Goal: Transaction & Acquisition: Purchase product/service

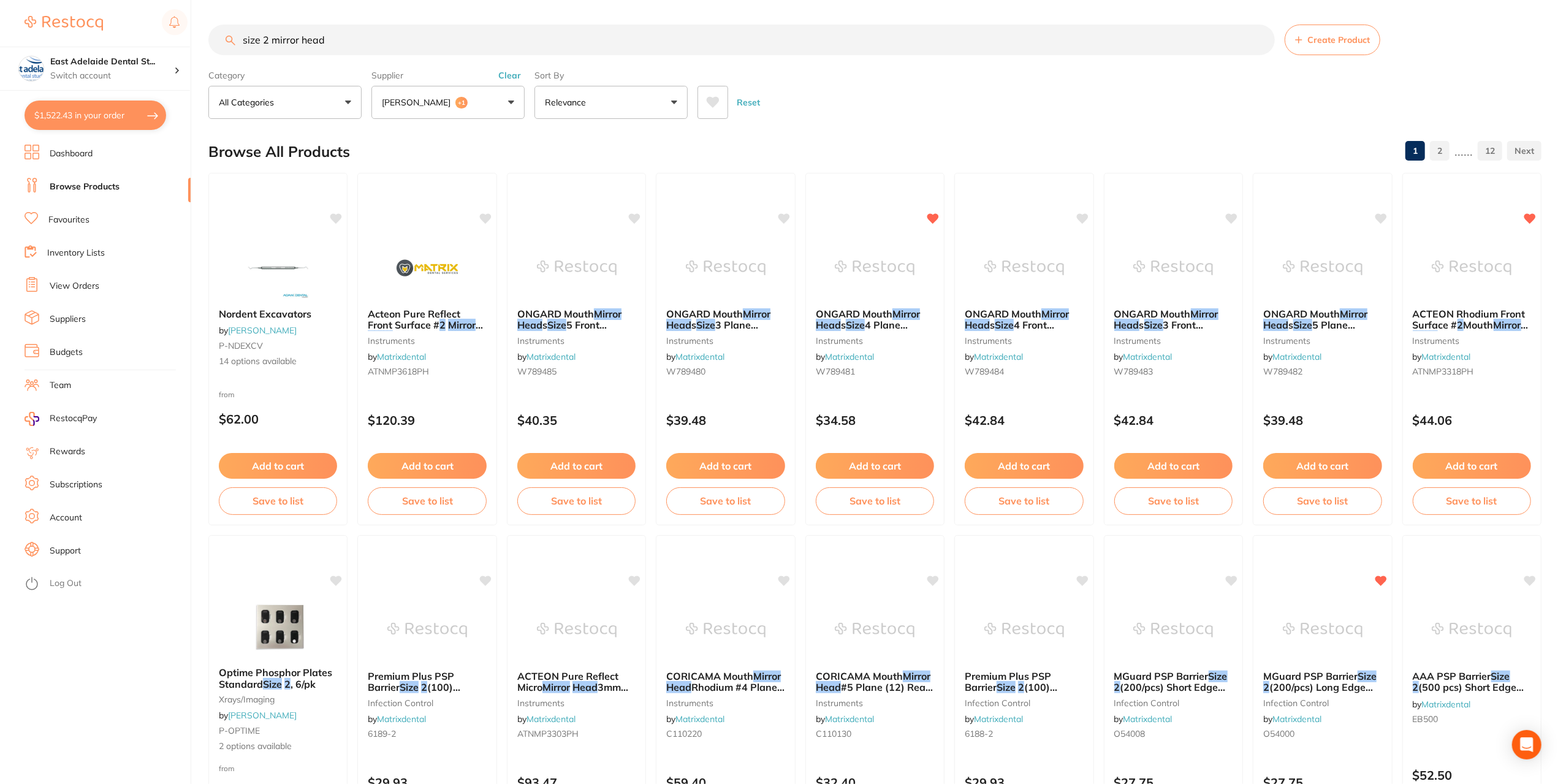
scroll to position [1836, 0]
drag, startPoint x: 335, startPoint y: 31, endPoint x: 11, endPoint y: 61, distance: 325.4
click at [11, 61] on div "$1,522.43 [STREET_ADDRESS] Switch account East Adelaide Dental Studio $1,522.43…" at bounding box center [783, 392] width 1566 height 784
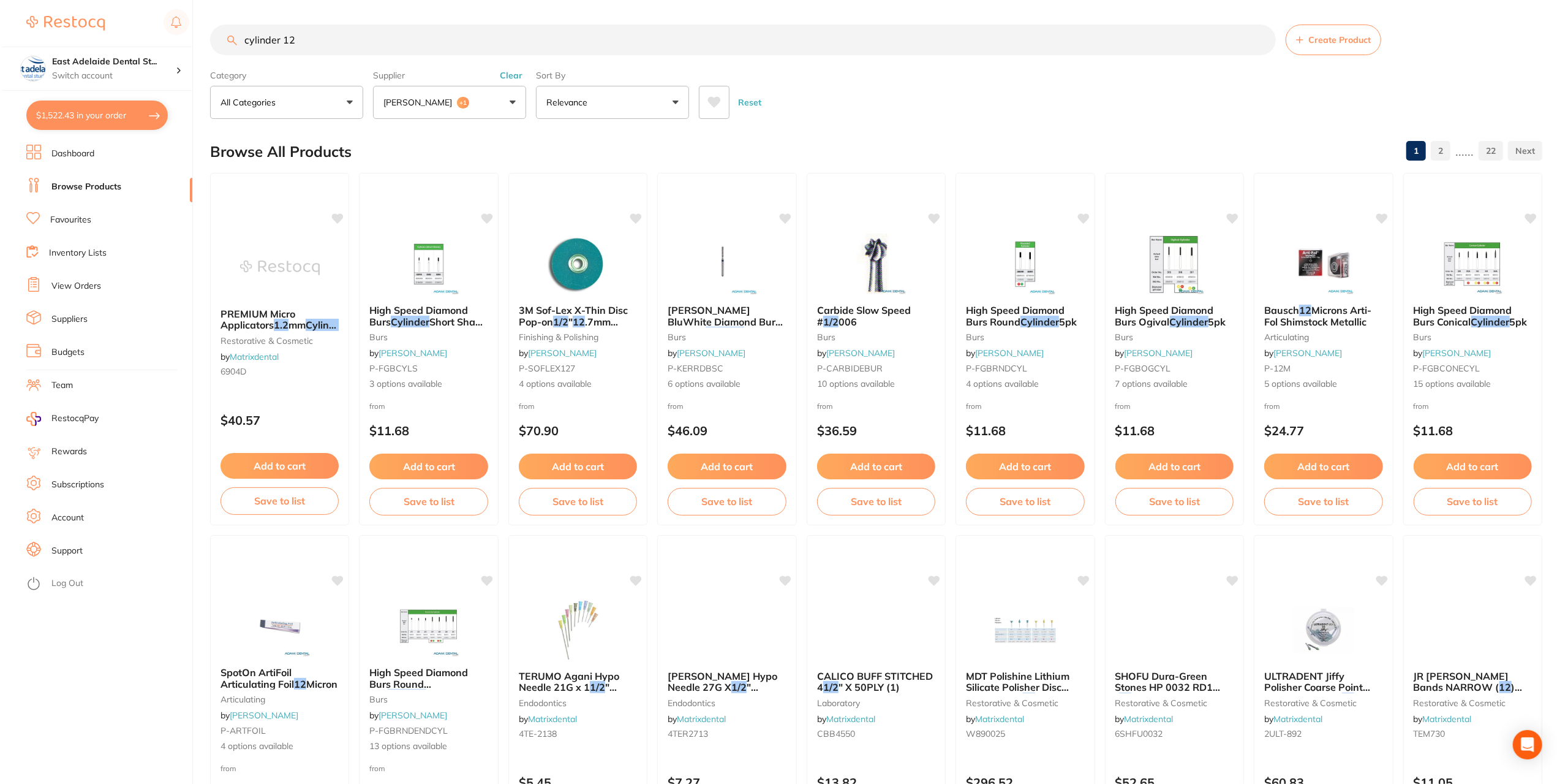
scroll to position [502, 0]
drag, startPoint x: 313, startPoint y: 43, endPoint x: 0, endPoint y: 41, distance: 313.0
click at [0, 41] on div "$1,522.43 [STREET_ADDRESS] Switch account East Adelaide Dental Studio $1,522.43…" at bounding box center [782, 392] width 1564 height 784
type input "cylinder 12"
click at [76, 224] on link "Favourites" at bounding box center [69, 220] width 41 height 12
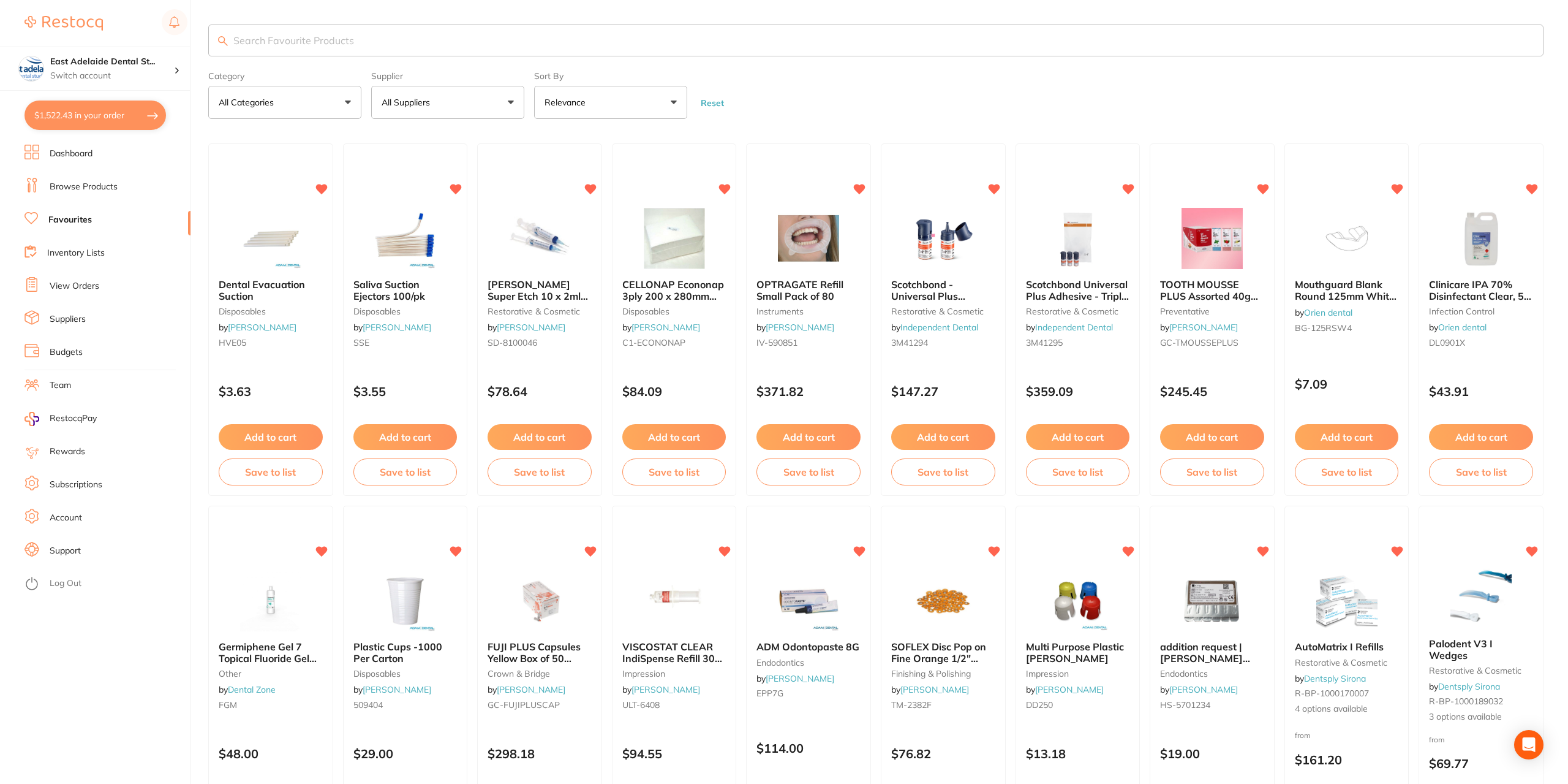
click at [357, 43] on input "search" at bounding box center [876, 40] width 1335 height 32
click at [357, 43] on input "search" at bounding box center [874, 40] width 1331 height 32
paste input "cylinder 12"
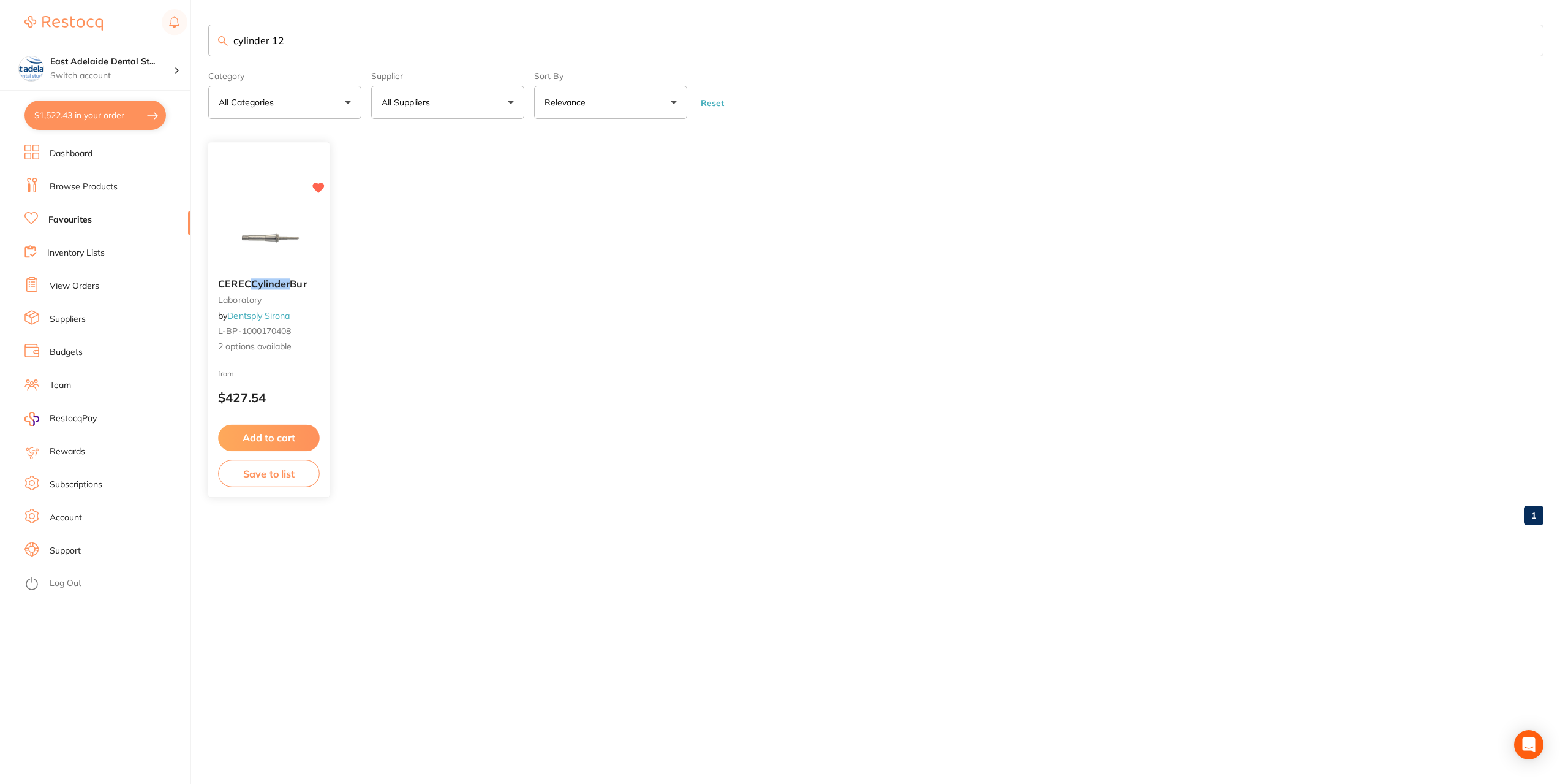
click at [298, 303] on small "laboratory" at bounding box center [268, 299] width 102 height 9
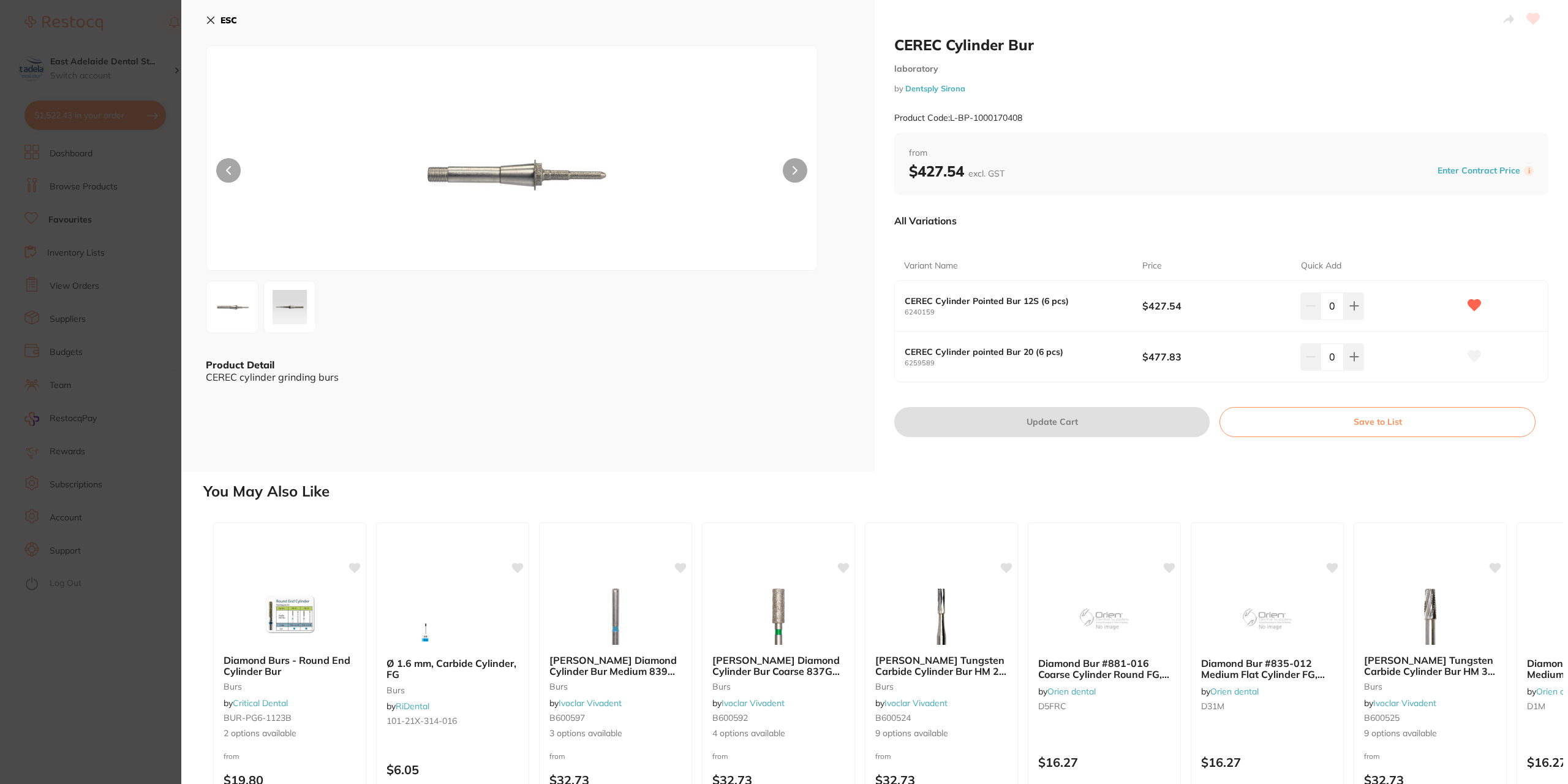
click at [242, 315] on img at bounding box center [232, 307] width 44 height 44
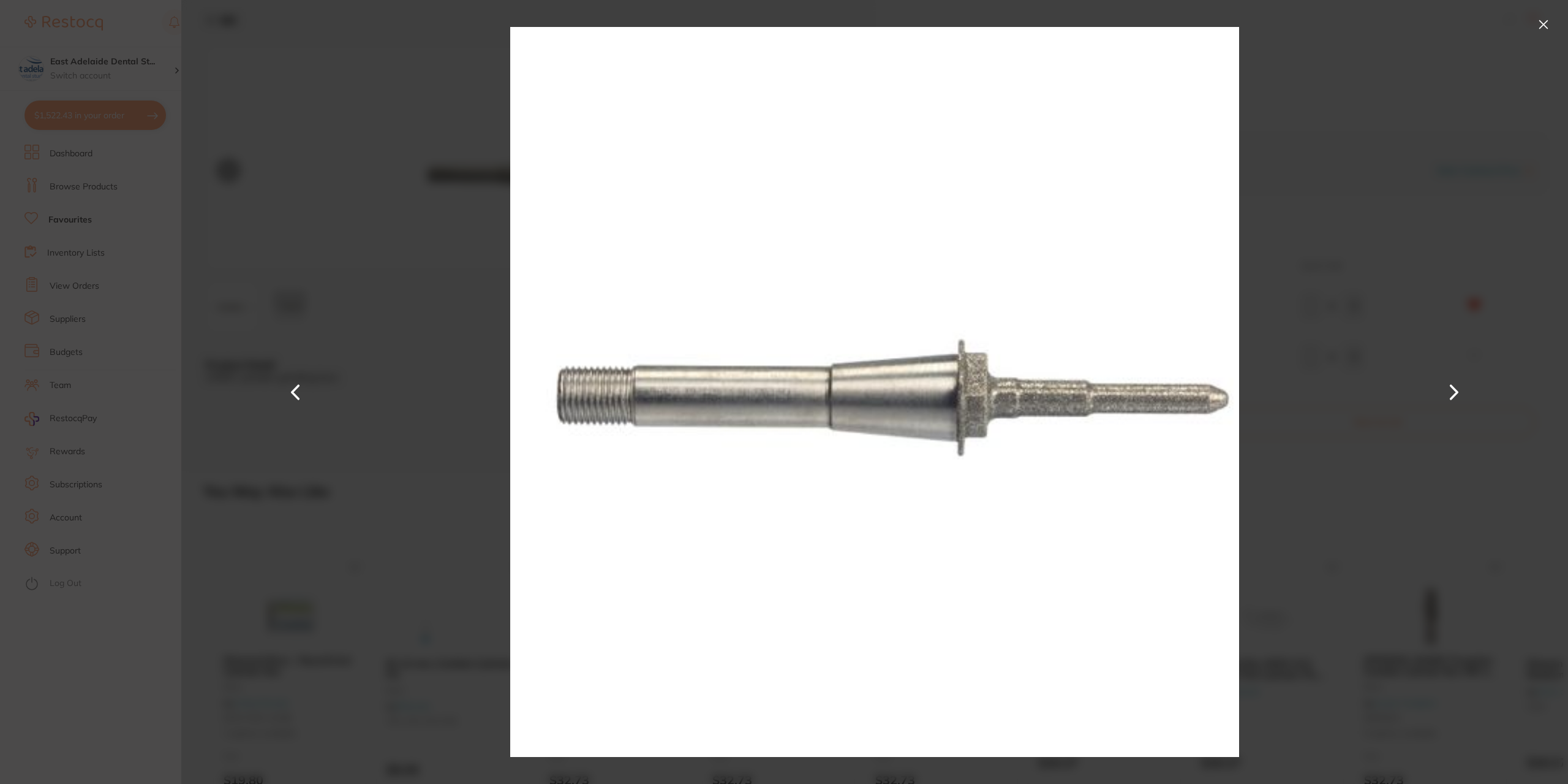
click at [242, 315] on div at bounding box center [874, 392] width 1387 height 784
click at [159, 339] on section "CEREC Cylinder Bur laboratory by Dentsply Sirona Product Code: L-BP-1000170408 …" at bounding box center [784, 392] width 1568 height 784
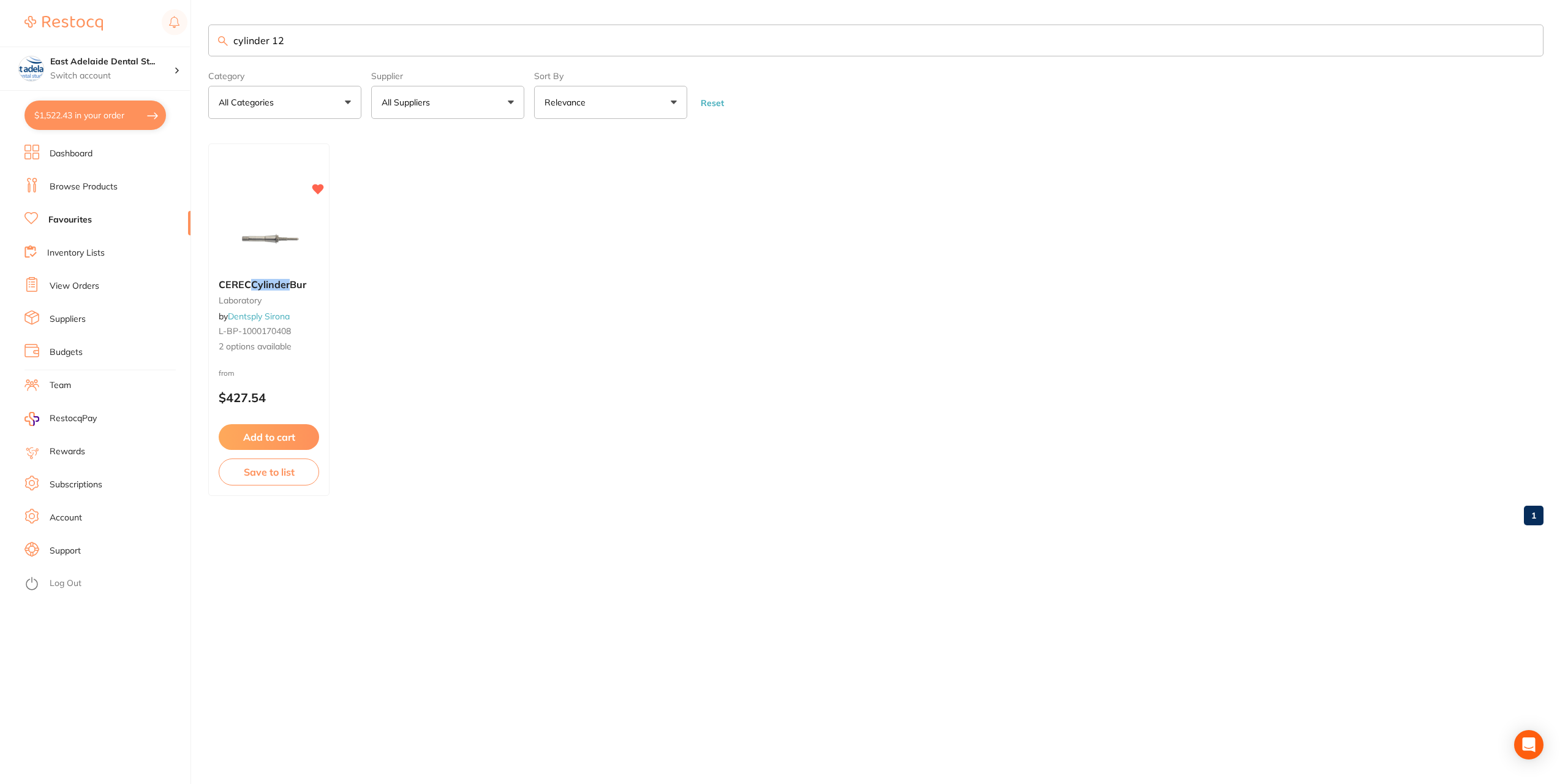
drag, startPoint x: 286, startPoint y: 35, endPoint x: 49, endPoint y: 20, distance: 237.5
click at [49, 20] on div "$1,522.43 [STREET_ADDRESS] Switch account East Adelaide Dental Studio $1,522.43…" at bounding box center [784, 392] width 1568 height 784
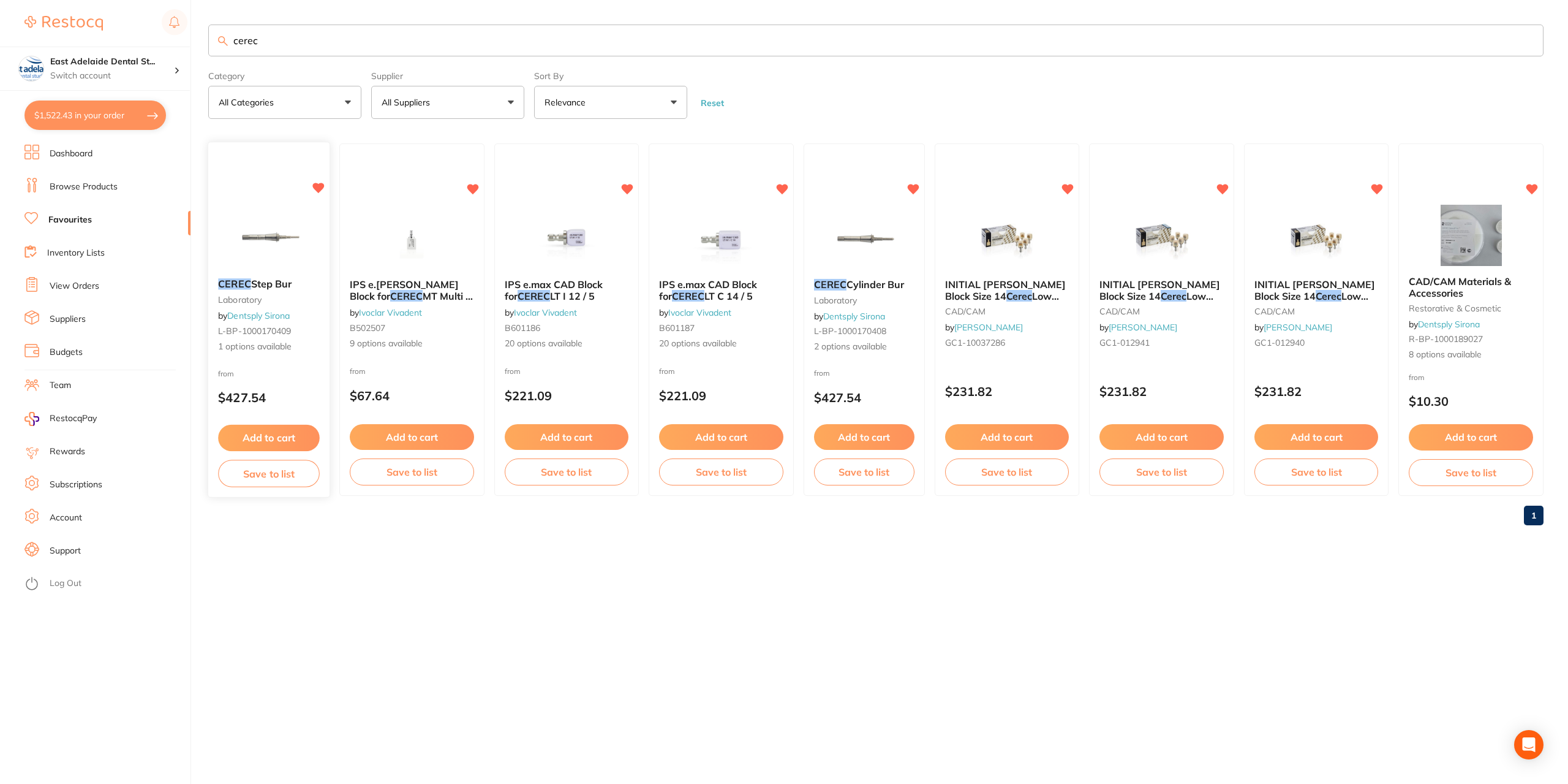
type input "cerec"
click at [290, 442] on button "Add to cart" at bounding box center [268, 438] width 102 height 26
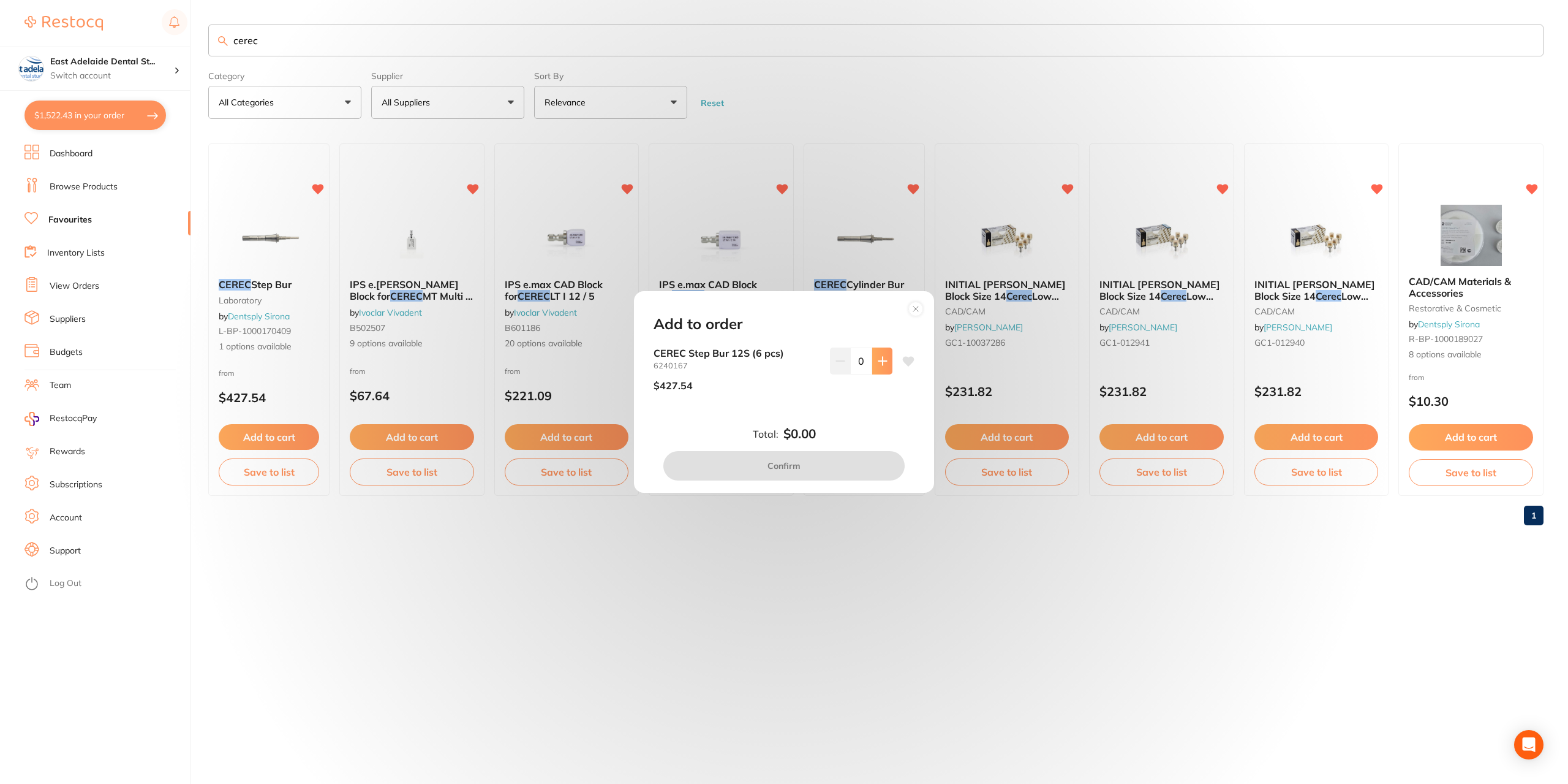
click at [880, 368] on button at bounding box center [883, 360] width 21 height 27
type input "1"
click at [784, 462] on button "Confirm" at bounding box center [784, 465] width 241 height 29
checkbox input "false"
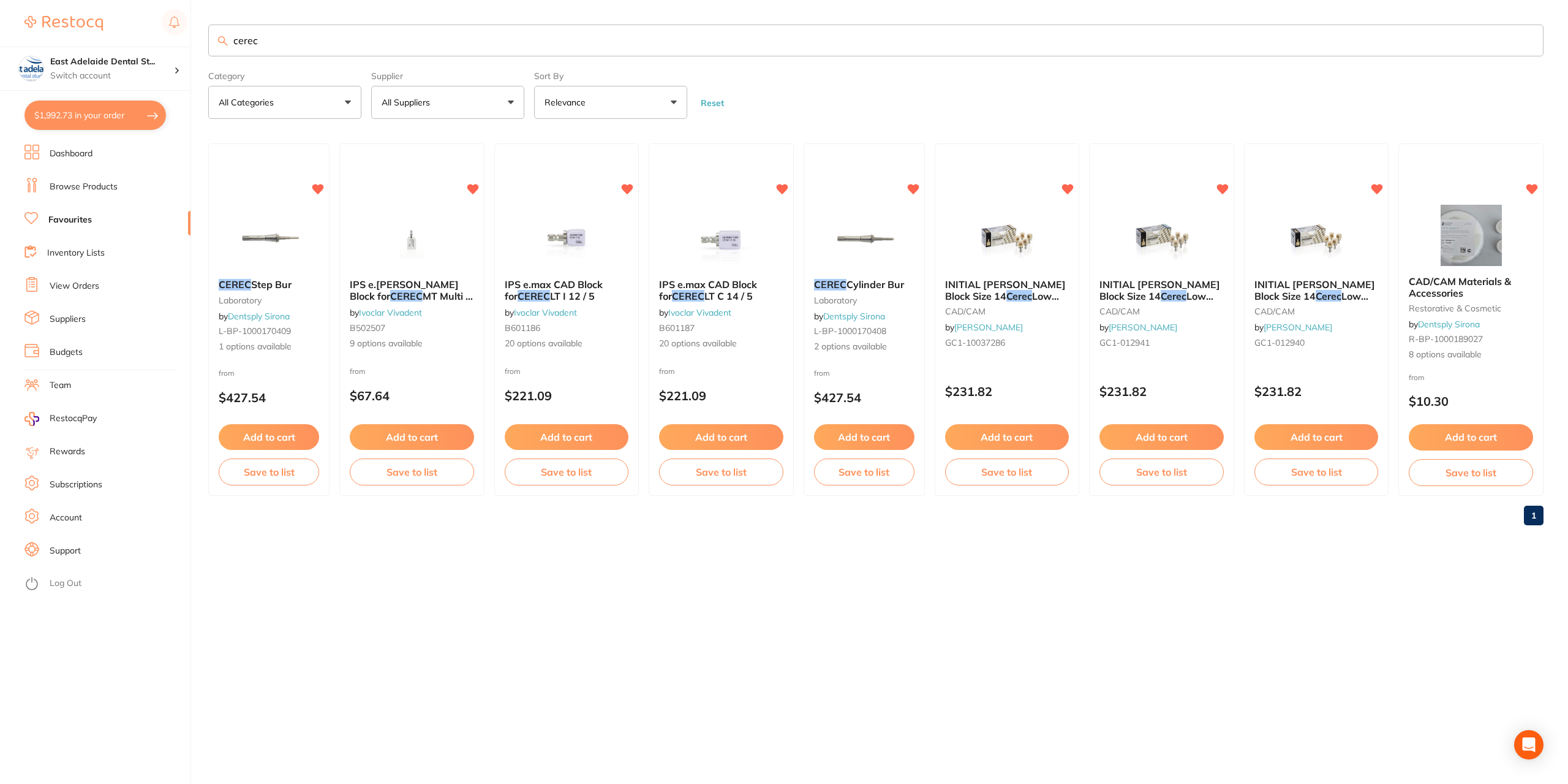
scroll to position [1895, 0]
click at [103, 118] on button "$1,992.73 in your order" at bounding box center [94, 114] width 141 height 29
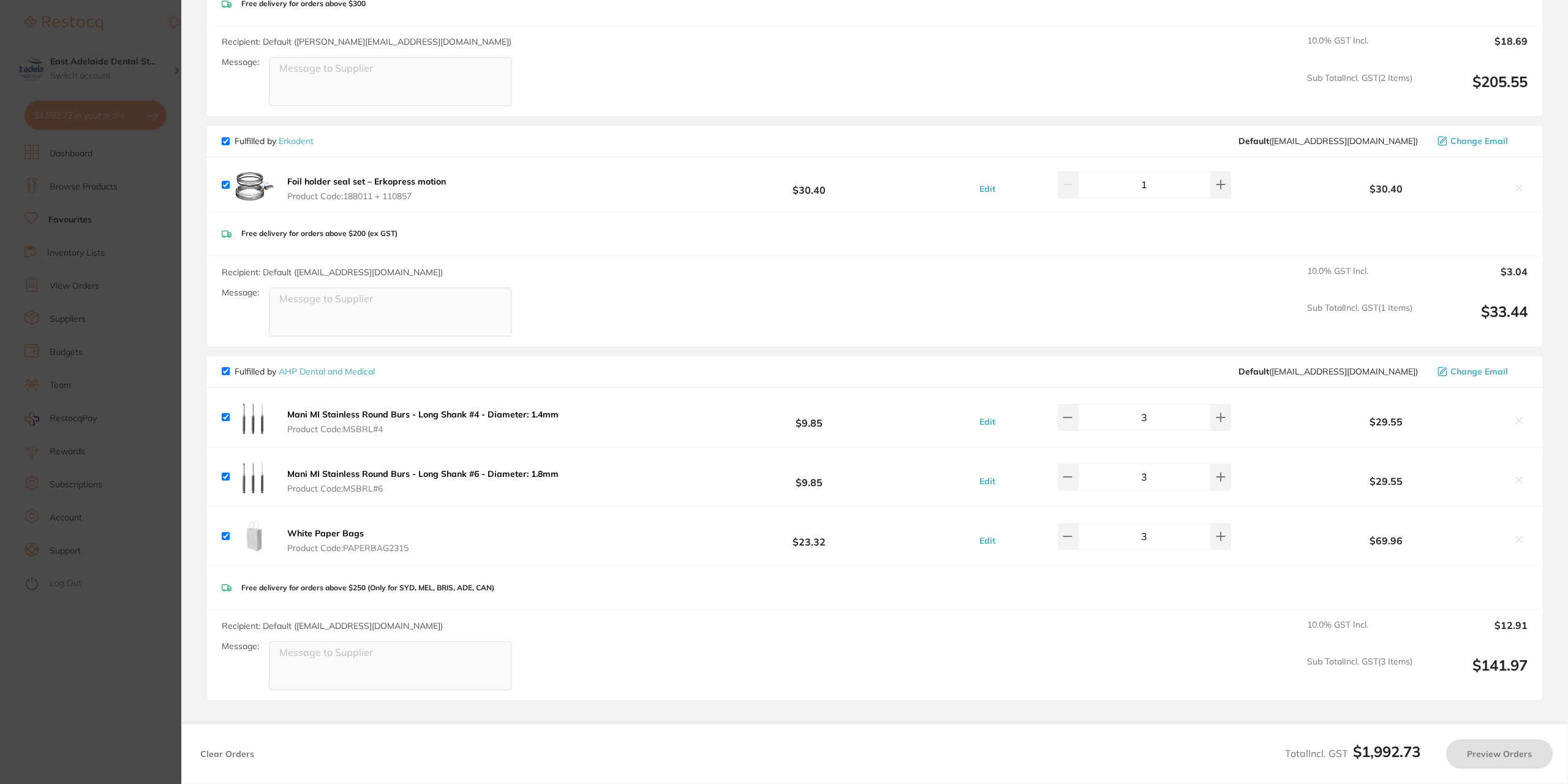
checkbox input "true"
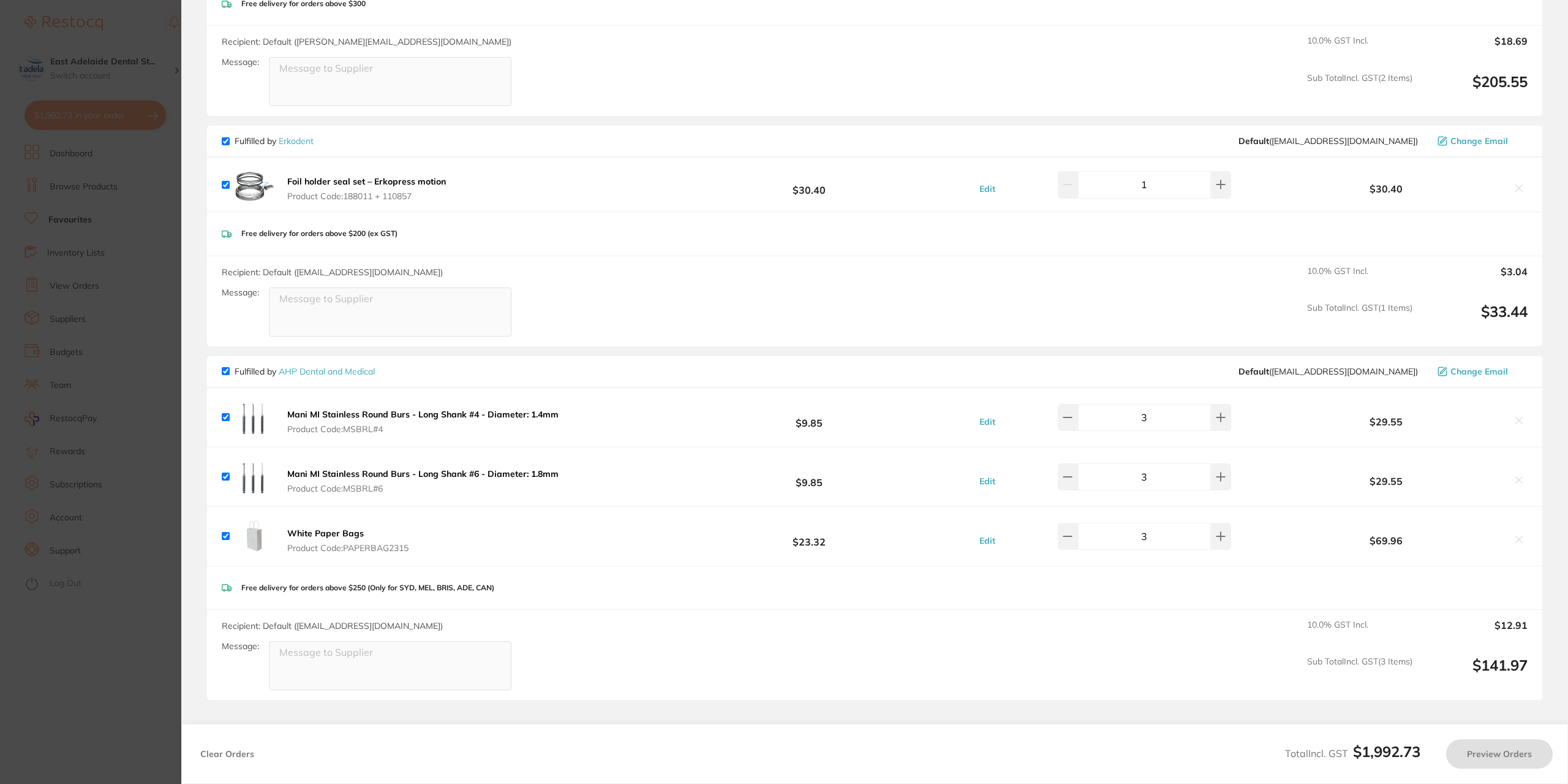
checkbox input "false"
checkbox input "true"
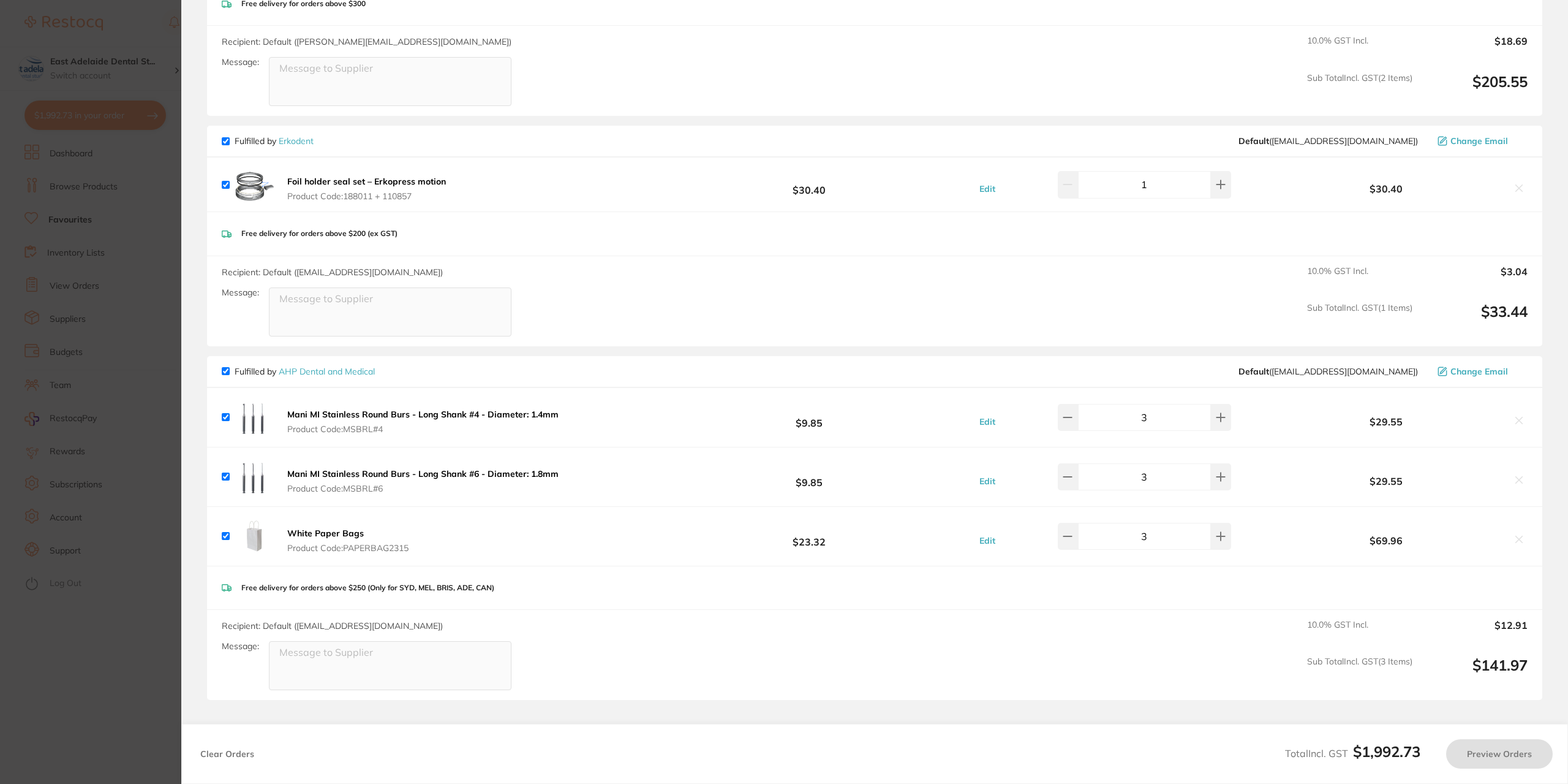
checkbox input "true"
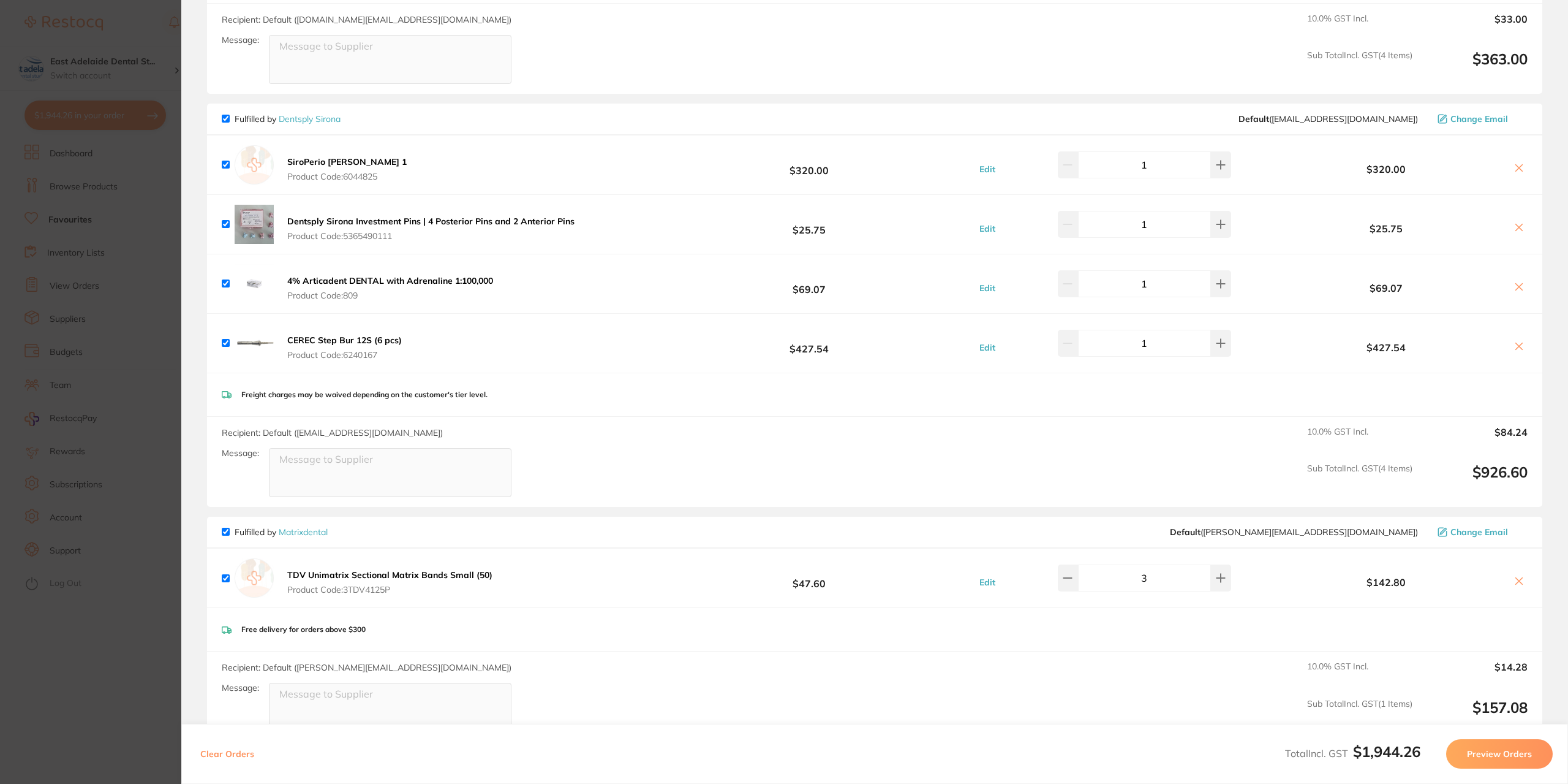
scroll to position [1209, 0]
click at [1516, 167] on icon at bounding box center [1518, 168] width 7 height 7
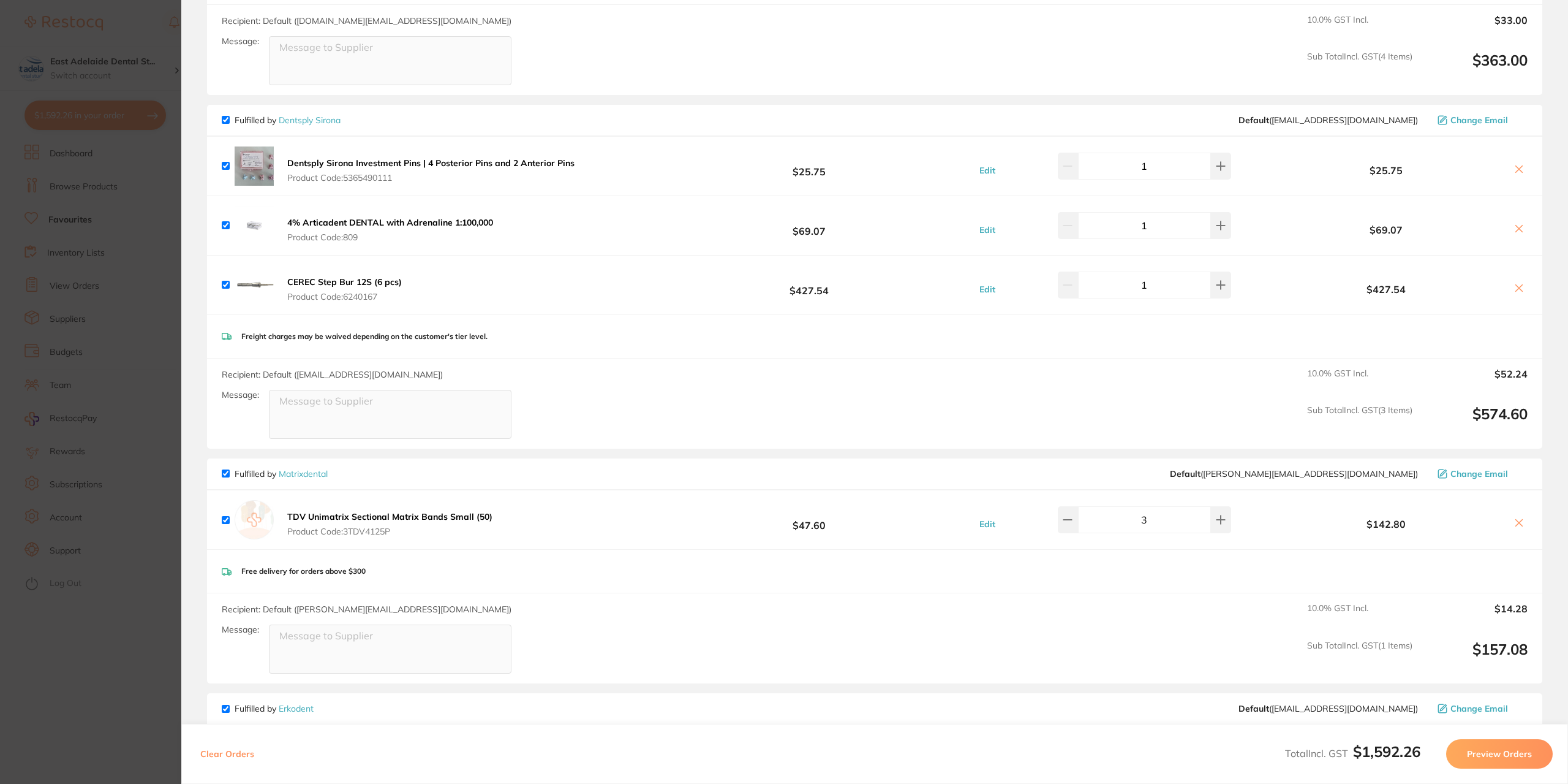
checkbox input "true"
click at [74, 630] on section "Update RRP Set your pre negotiated price for this item. Item Agreed RRP (excl. …" at bounding box center [784, 392] width 1568 height 784
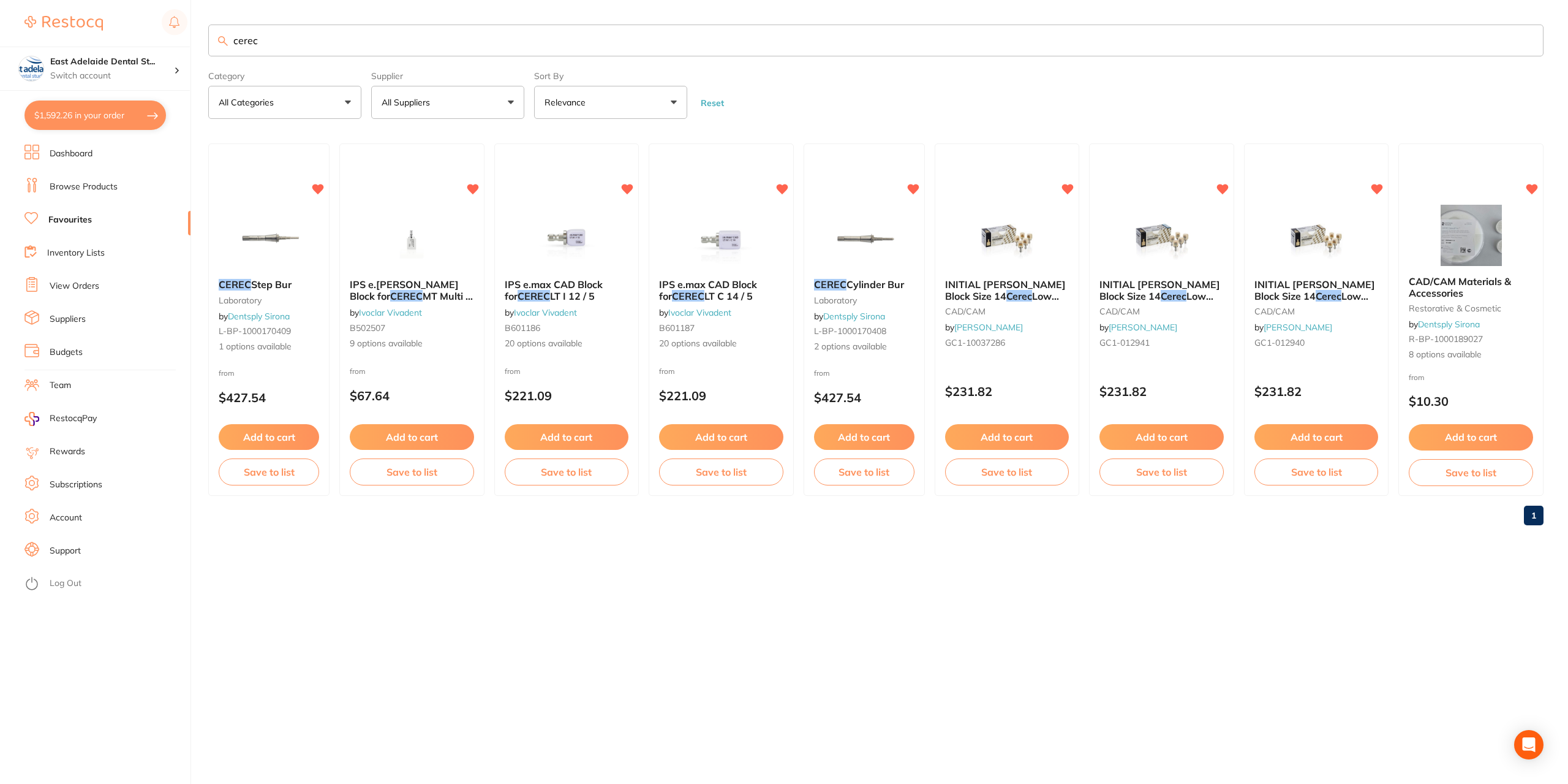
click at [79, 118] on button "$1,592.26 in your order" at bounding box center [94, 114] width 141 height 29
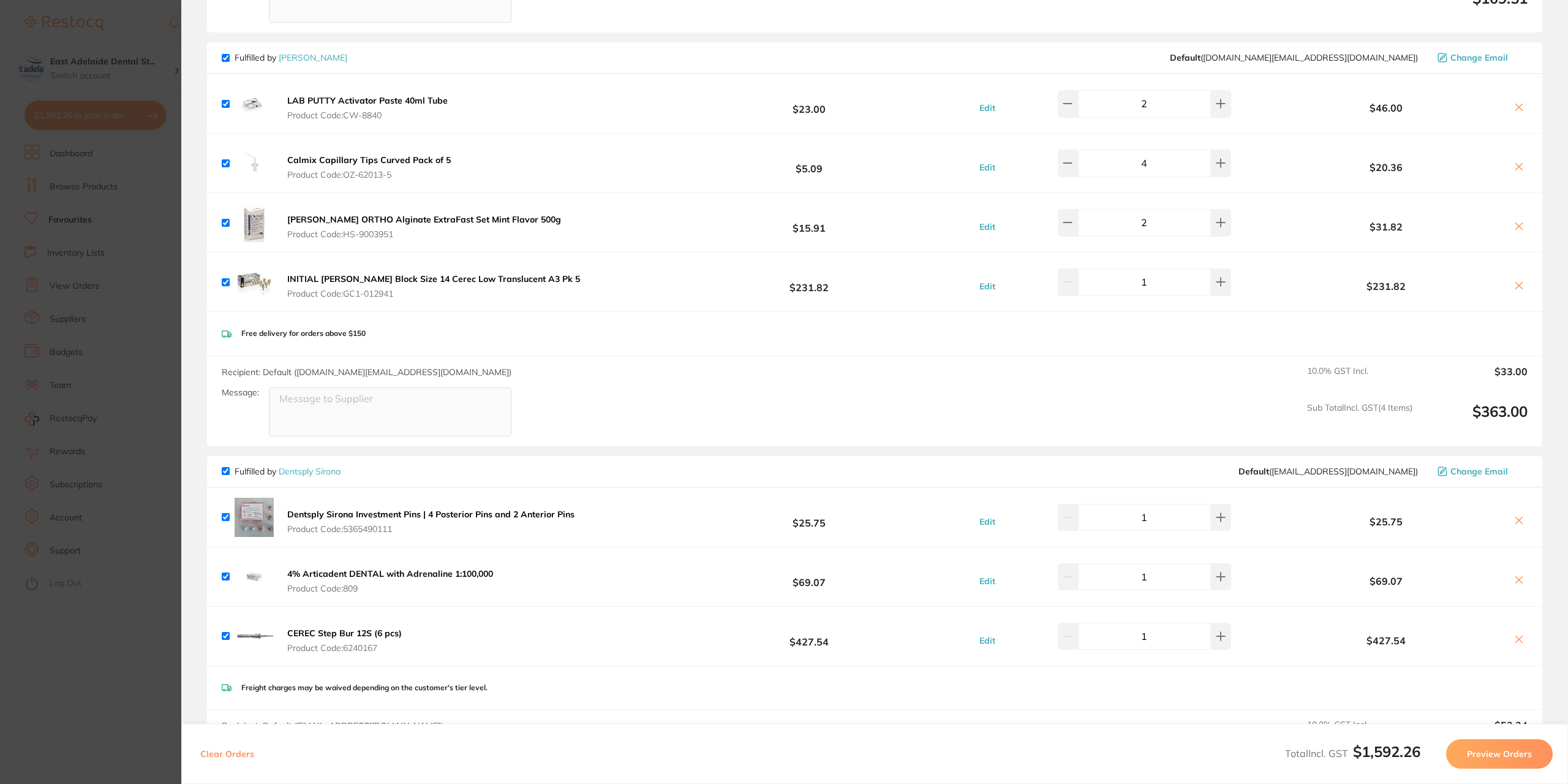
scroll to position [1041, 0]
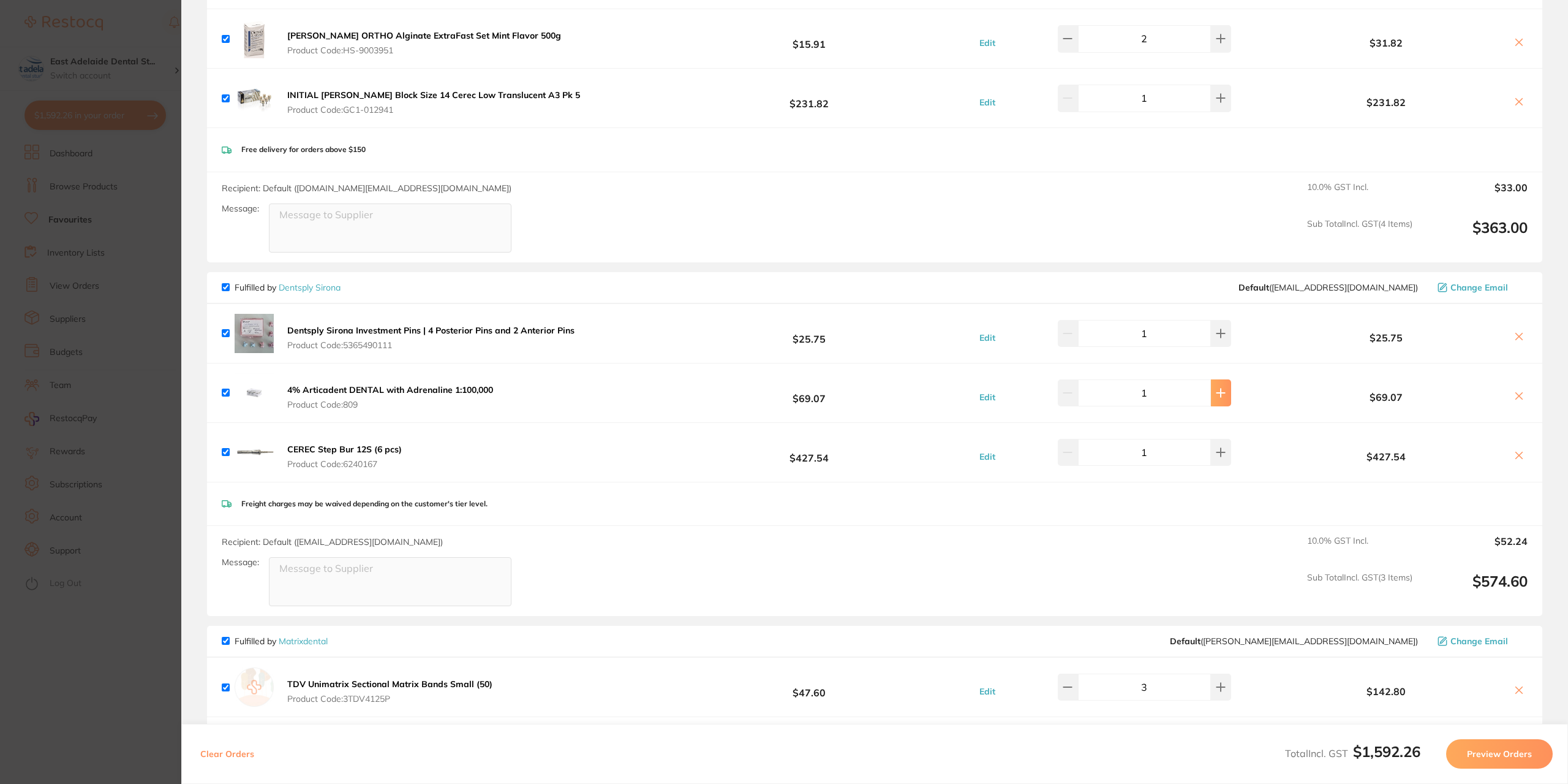
click at [1216, 391] on icon at bounding box center [1220, 392] width 8 height 8
click at [1216, 392] on icon at bounding box center [1220, 392] width 8 height 8
click at [1216, 393] on icon at bounding box center [1220, 392] width 8 height 8
click at [102, 676] on section "Update RRP Set your pre negotiated price for this item. Item Agreed RRP (excl. …" at bounding box center [784, 392] width 1568 height 784
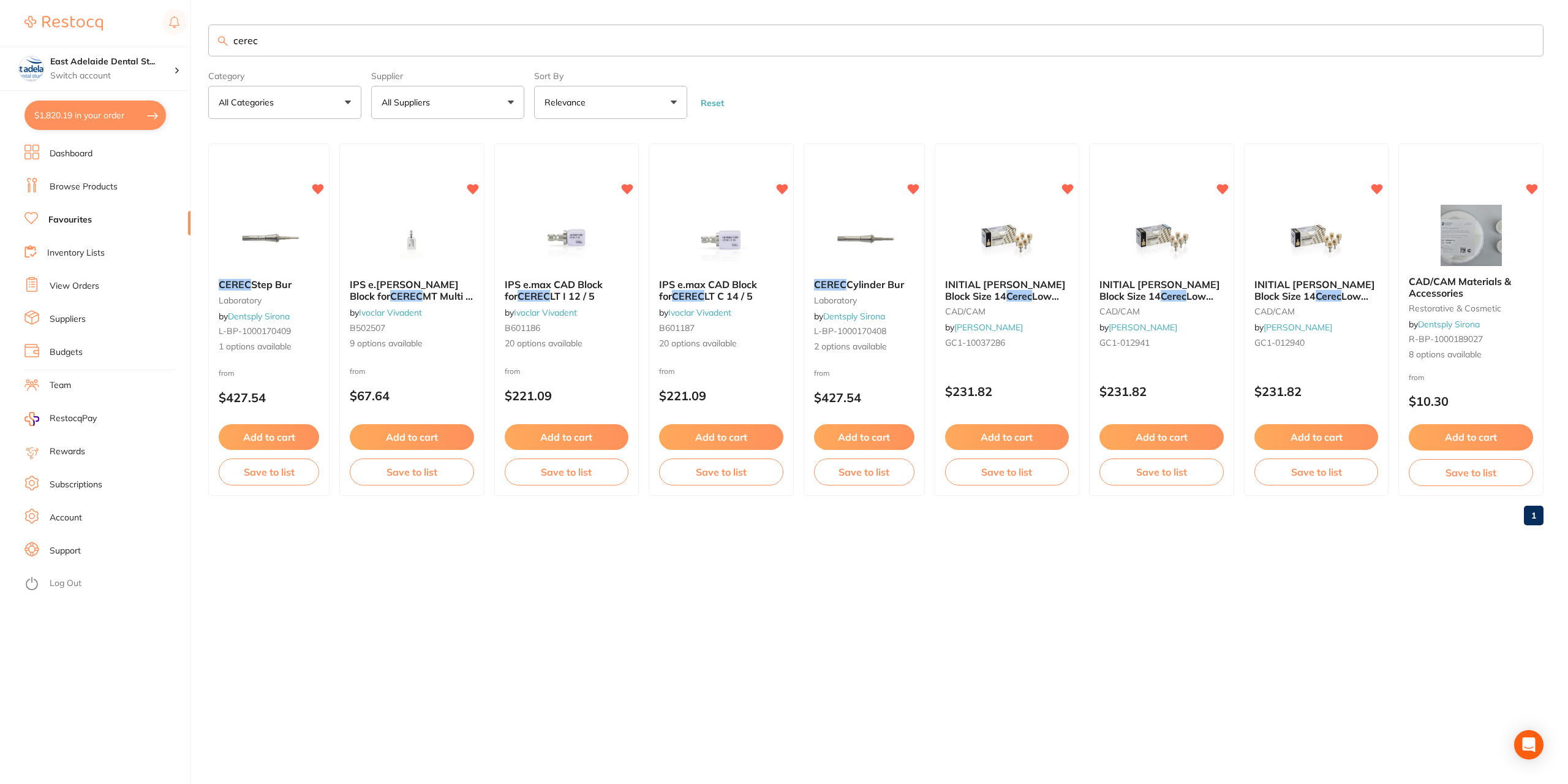
click at [116, 116] on button "$1,820.19 in your order" at bounding box center [94, 114] width 141 height 29
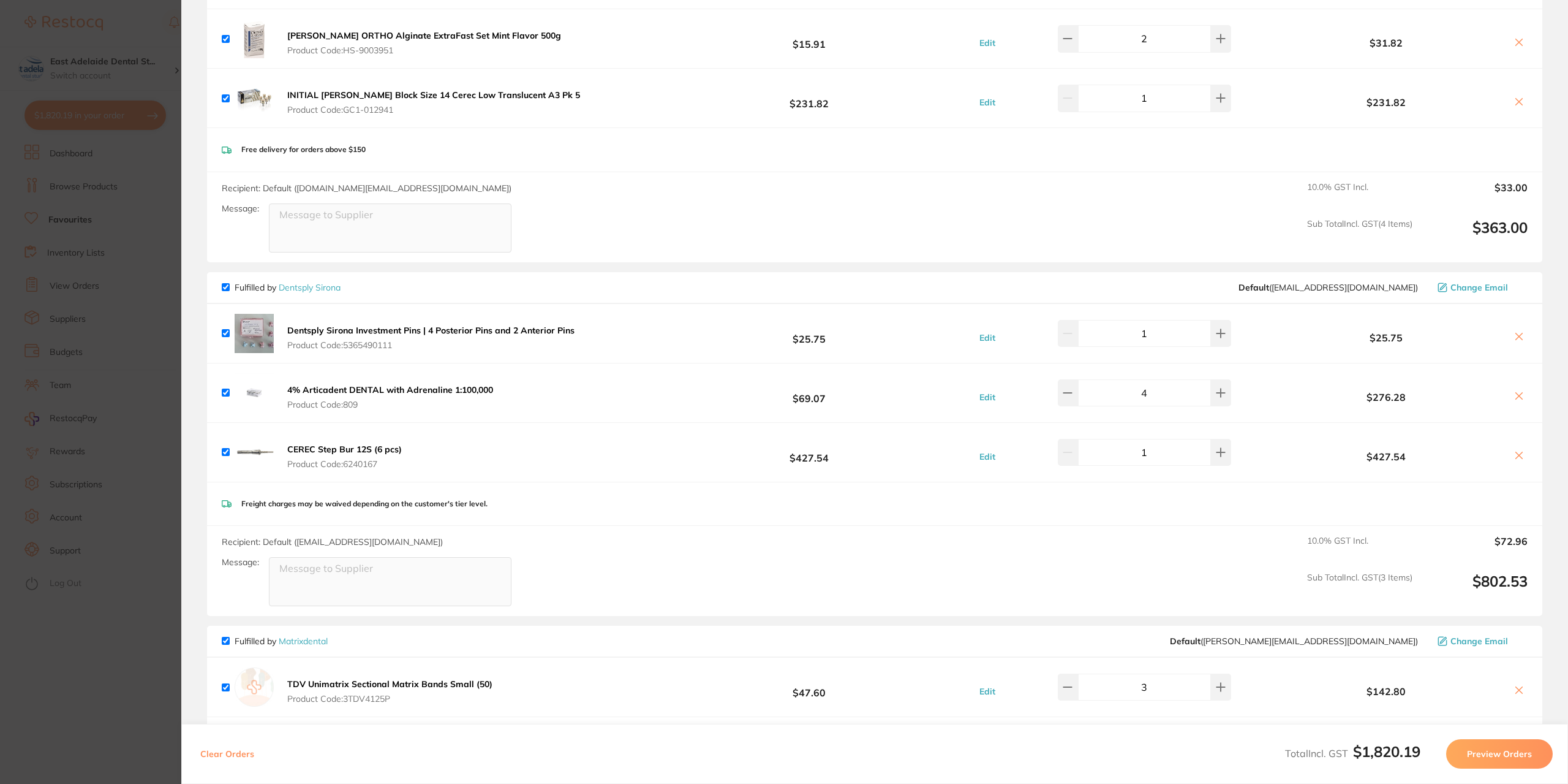
click at [424, 386] on b "4% Articadent DENTAL with Adrenaline 1:100,000" at bounding box center [390, 390] width 206 height 11
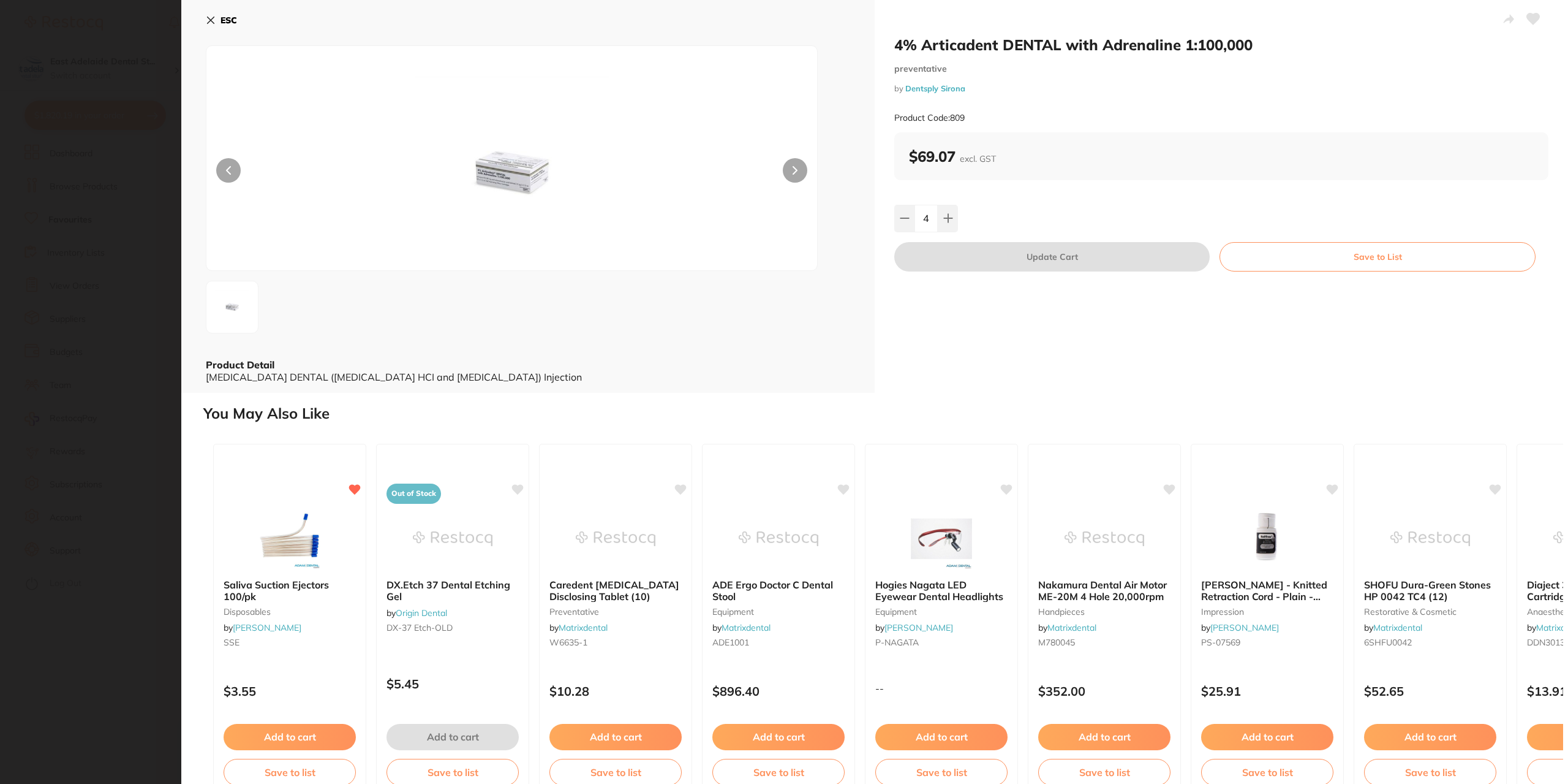
click at [1532, 21] on icon at bounding box center [1533, 19] width 13 height 11
click at [78, 600] on section "4% [MEDICAL_DATA] DENTAL with [MEDICAL_DATA] 1:100,000 preventative by Dentsply…" at bounding box center [784, 392] width 1568 height 784
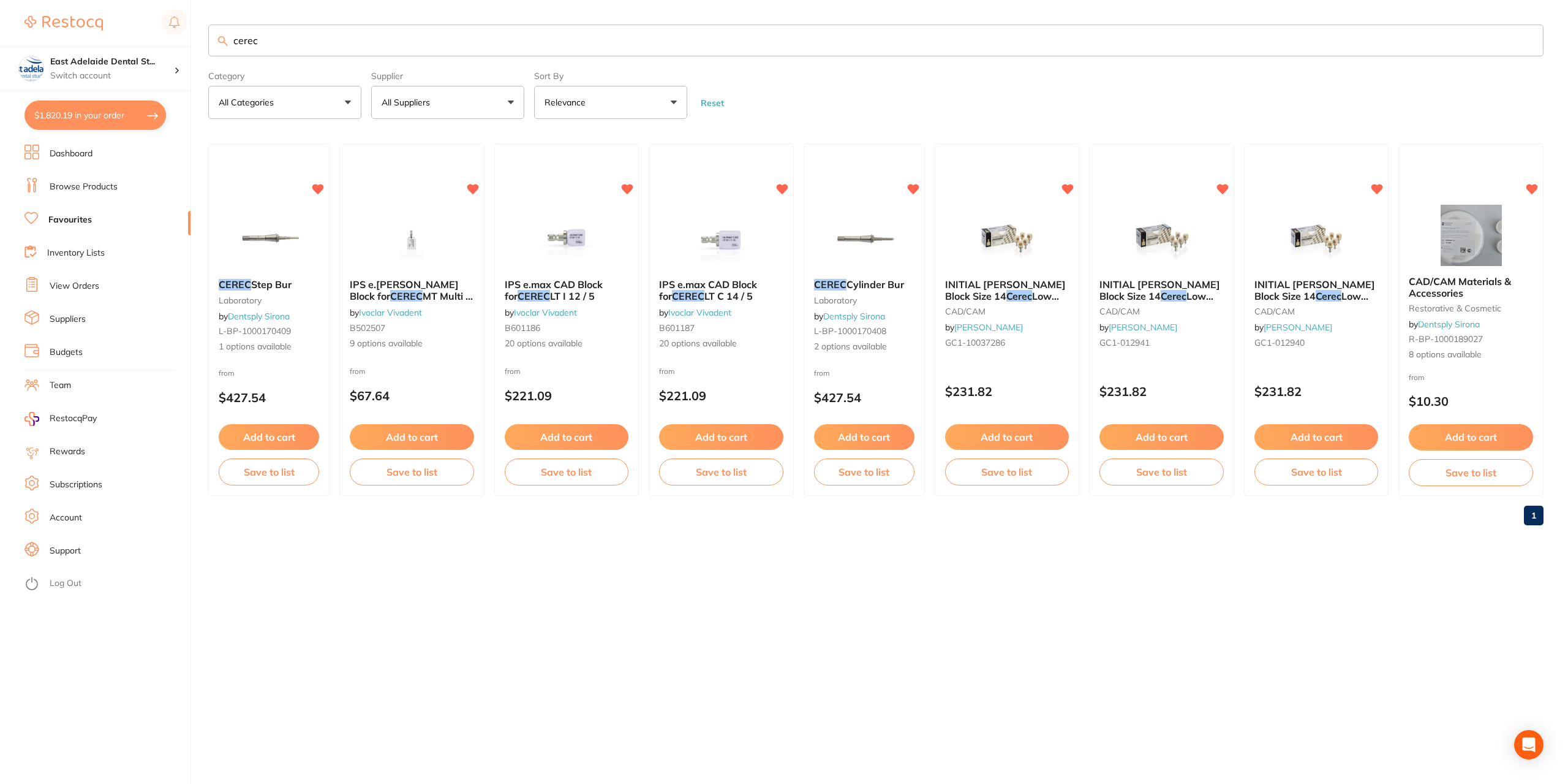
click at [95, 122] on button "$1,820.19 in your order" at bounding box center [94, 114] width 141 height 29
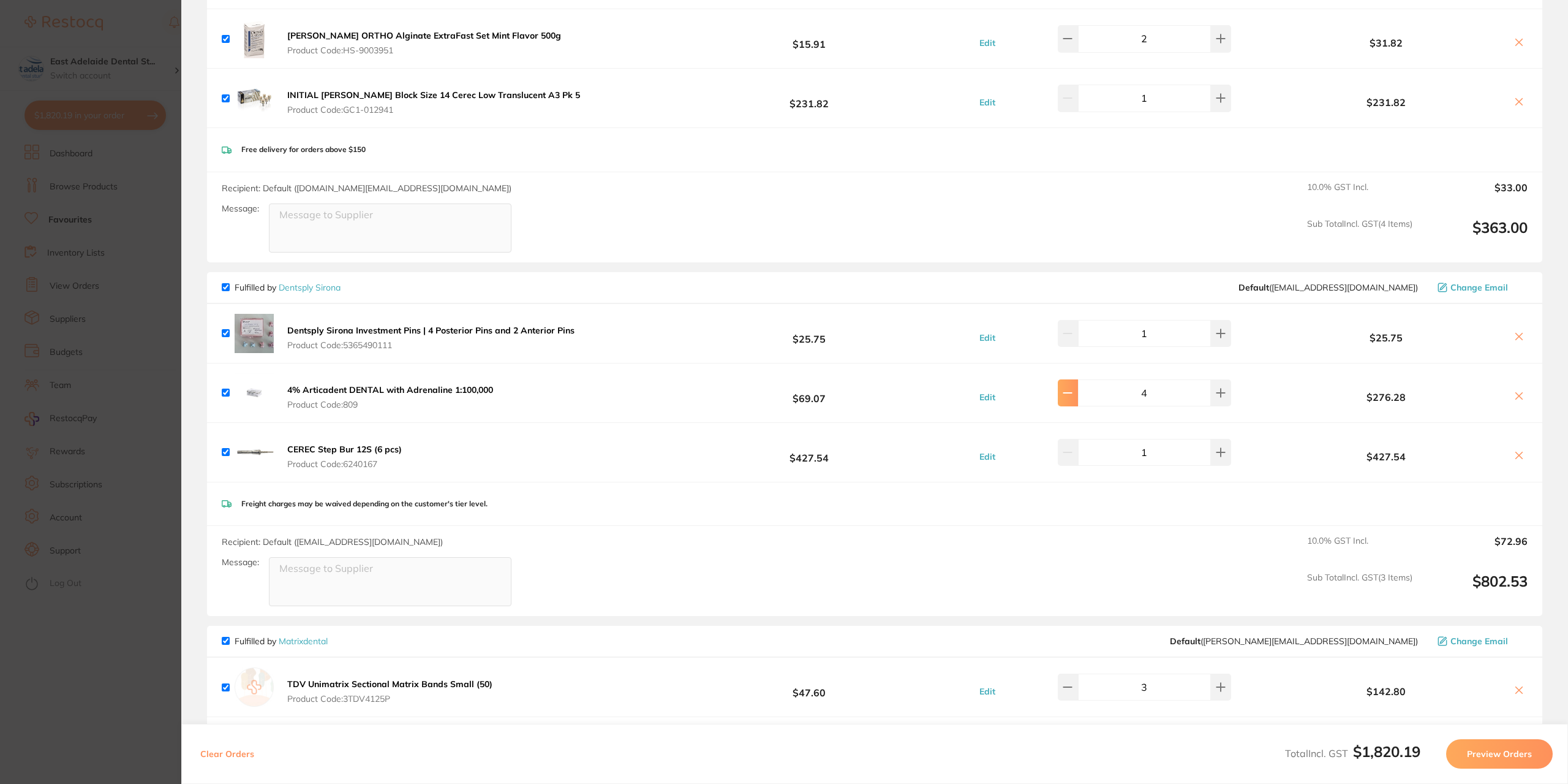
click at [1072, 388] on icon at bounding box center [1067, 393] width 9 height 9
click at [1072, 390] on icon at bounding box center [1067, 393] width 9 height 9
type input "2"
click at [121, 664] on section "Update RRP Set your pre negotiated price for this item. Item Agreed RRP (excl. …" at bounding box center [784, 392] width 1568 height 784
